Goal: Find specific page/section: Find specific page/section

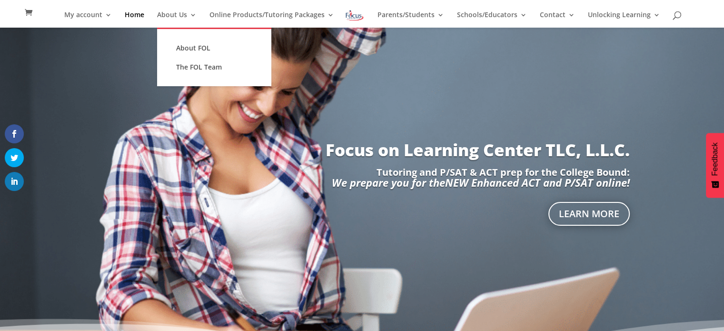
scroll to position [192, 0]
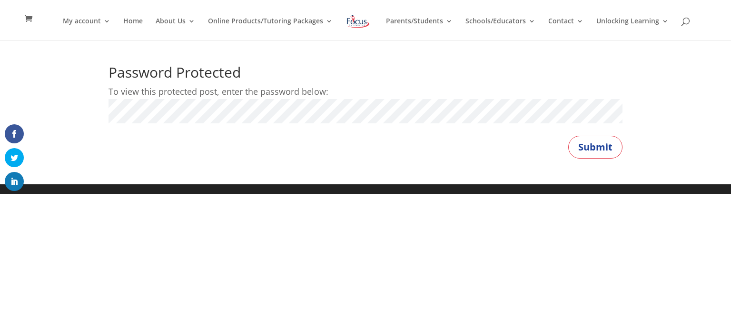
click at [683, 194] on html "My account My account Account details My Courses Home About Us About FOL The FO…" at bounding box center [365, 97] width 731 height 194
